Goal: Navigation & Orientation: Find specific page/section

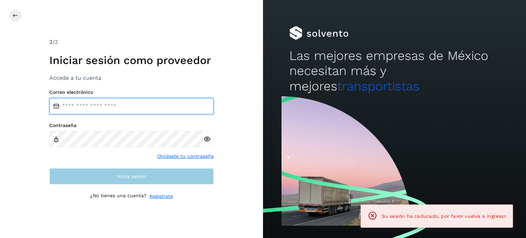
type input "**********"
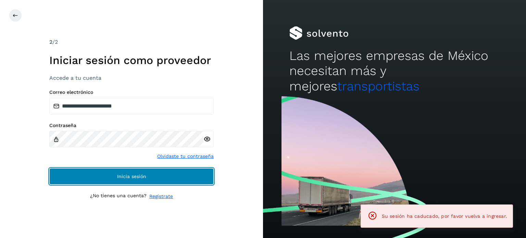
click at [137, 178] on span "Inicia sesión" at bounding box center [131, 176] width 29 height 5
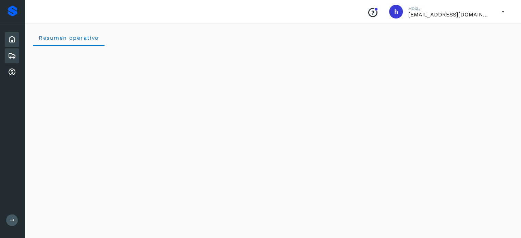
click at [12, 54] on icon at bounding box center [12, 56] width 8 height 8
